Goal: Find specific page/section: Find specific page/section

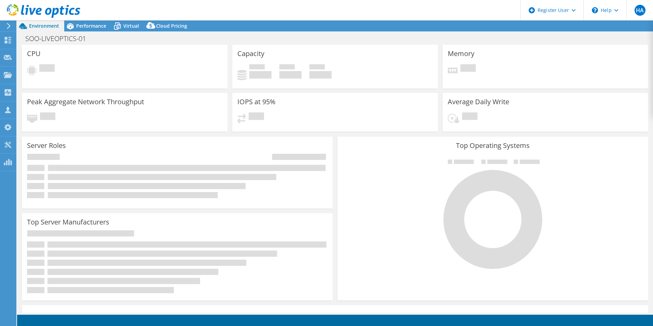
select select "USD"
select select "SouthAmerica"
select select "BRL"
select select "USEast"
select select "USD"
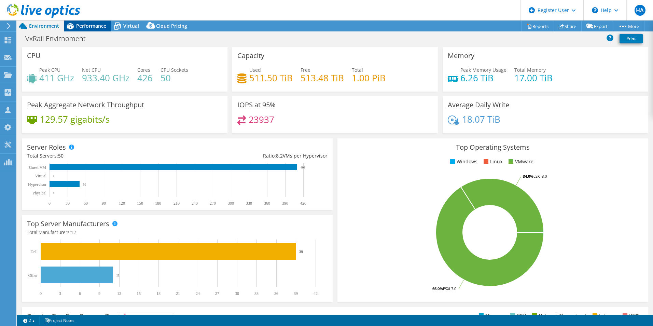
click at [89, 24] on span "Performance" at bounding box center [91, 26] width 30 height 6
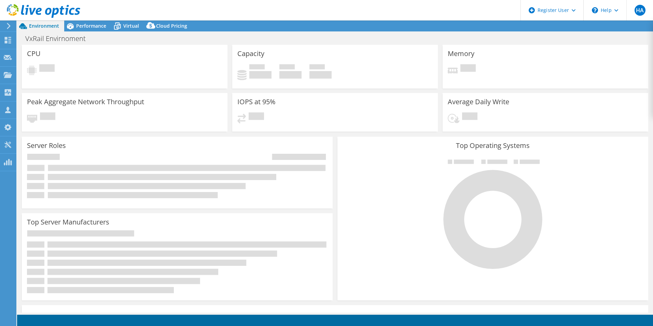
select select "USD"
select select "USEast"
